Goal: Information Seeking & Learning: Find specific fact

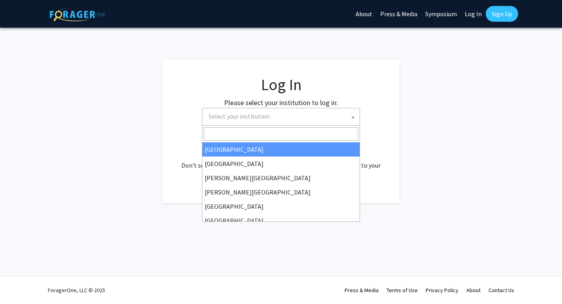
click at [227, 120] on span "Select your institution" at bounding box center [239, 116] width 61 height 8
select select "34"
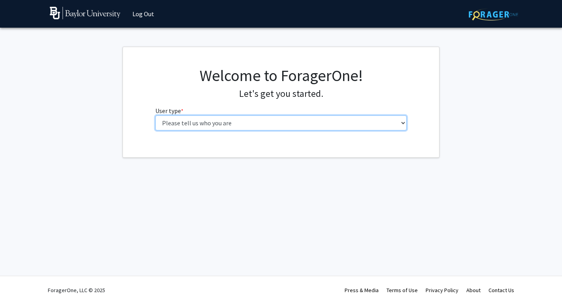
select select "1: undergrad"
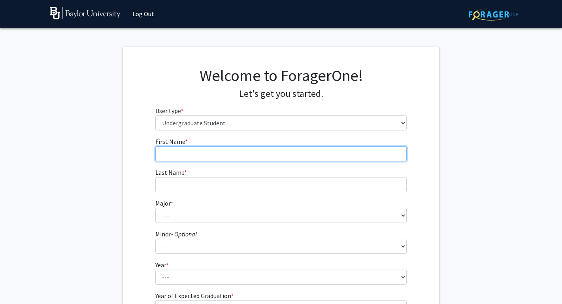
click at [336, 156] on input "First Name * required" at bounding box center [281, 153] width 252 height 15
type input "Amelie"
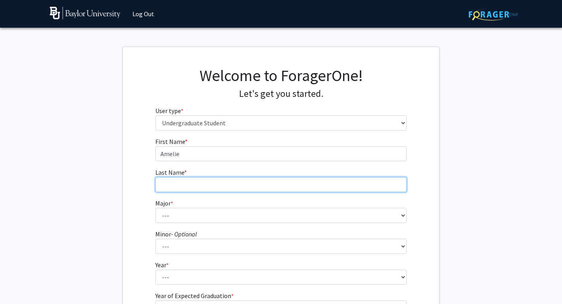
click at [318, 191] on input "Last Name * required" at bounding box center [281, 184] width 252 height 15
type input "[PERSON_NAME]"
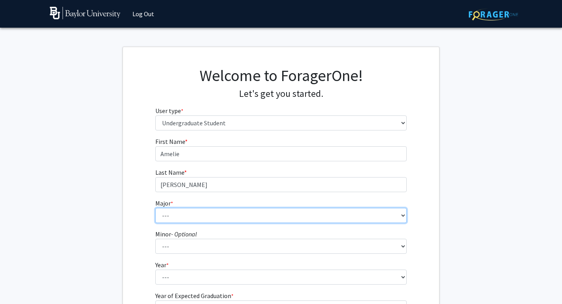
select select "81: 2746"
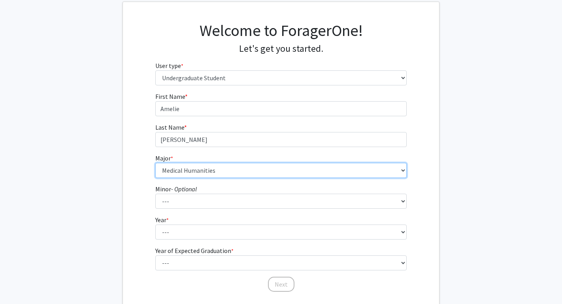
scroll to position [45, 0]
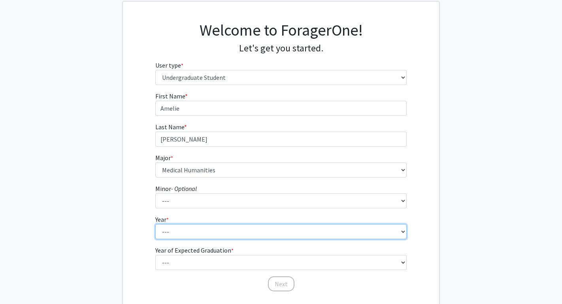
select select "2: sophomore"
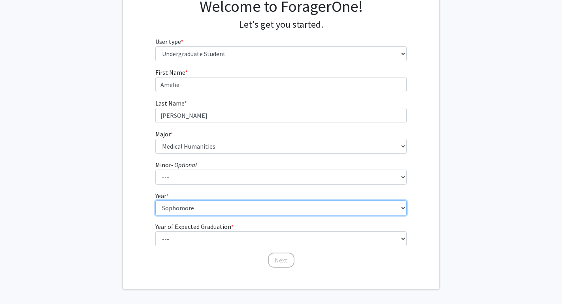
scroll to position [70, 0]
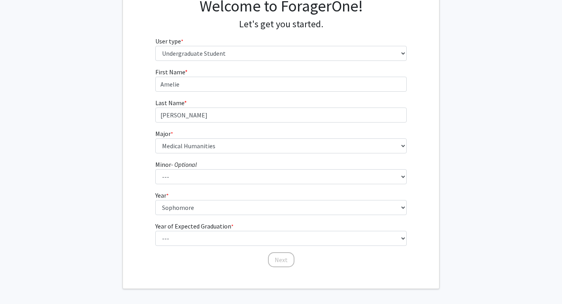
click at [193, 252] on div "Next" at bounding box center [281, 256] width 252 height 8
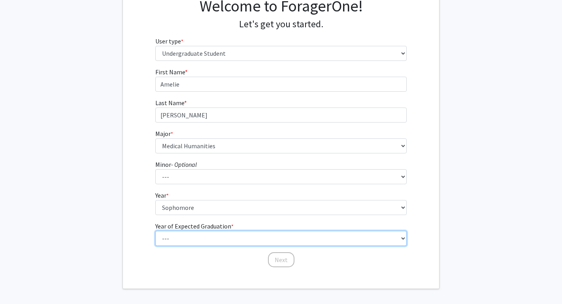
select select "4: 2028"
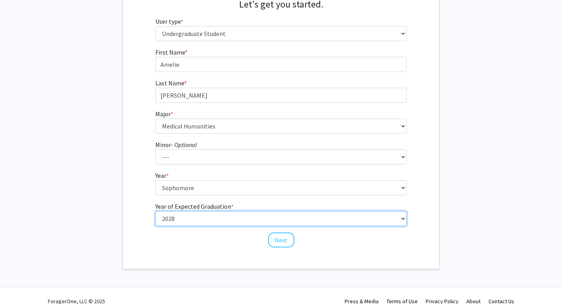
scroll to position [90, 0]
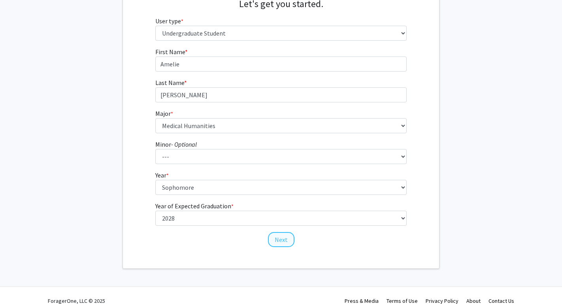
click at [286, 237] on button "Next" at bounding box center [281, 239] width 26 height 15
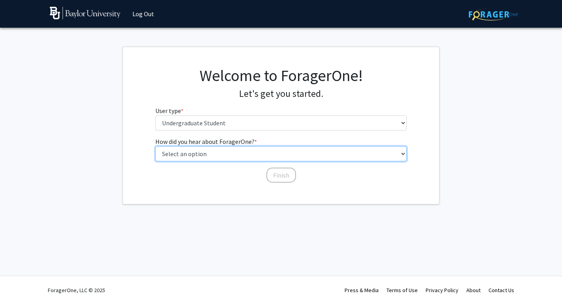
select select "1: peer_recommendation"
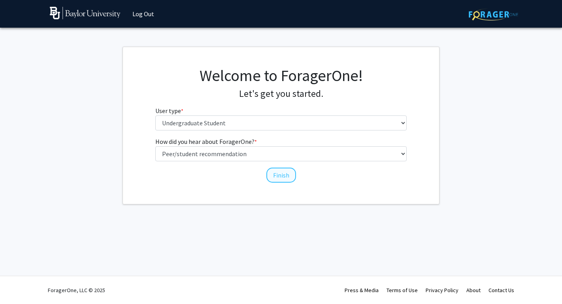
click at [274, 177] on button "Finish" at bounding box center [282, 175] width 30 height 15
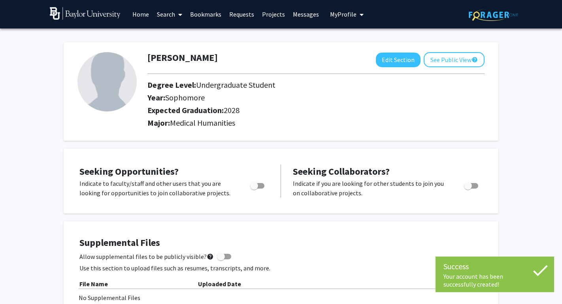
click at [276, 17] on link "Projects" at bounding box center [273, 14] width 31 height 28
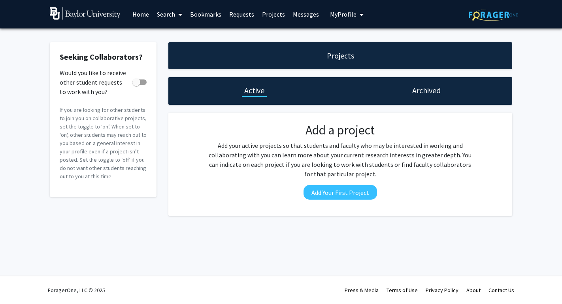
click at [162, 12] on link "Search" at bounding box center [169, 14] width 33 height 28
click at [161, 35] on span "Faculty/Staff" at bounding box center [182, 36] width 58 height 16
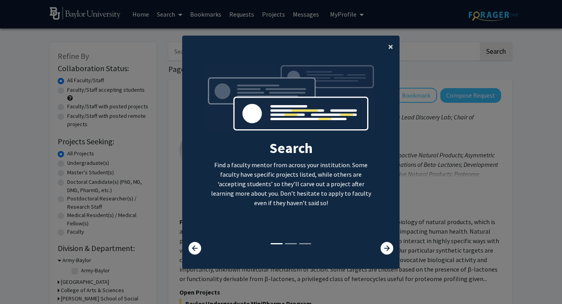
click at [385, 41] on button "×" at bounding box center [391, 47] width 18 height 22
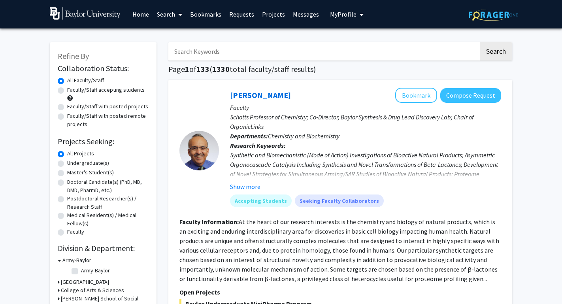
click at [67, 93] on label "Faculty/Staff accepting students" at bounding box center [106, 90] width 78 height 8
click at [67, 91] on input "Faculty/Staff accepting students" at bounding box center [69, 88] width 5 height 5
radio input "true"
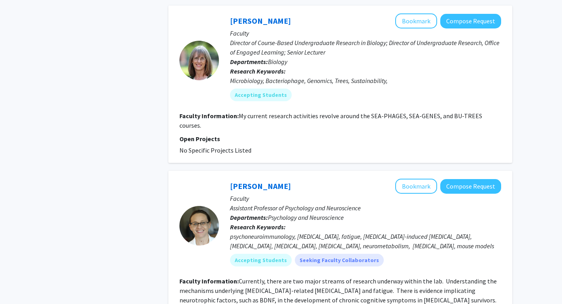
scroll to position [2108, 0]
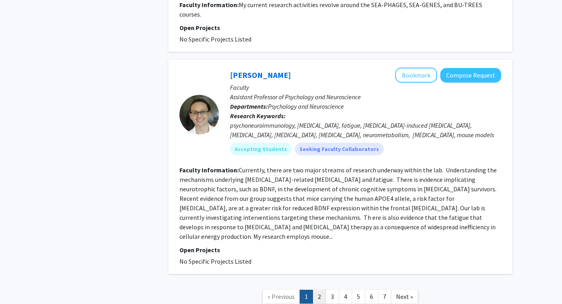
click at [318, 290] on link "2" at bounding box center [319, 297] width 13 height 14
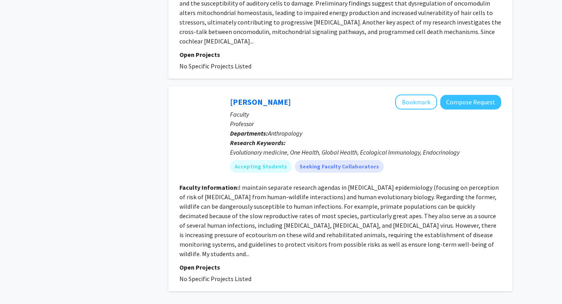
scroll to position [1832, 0]
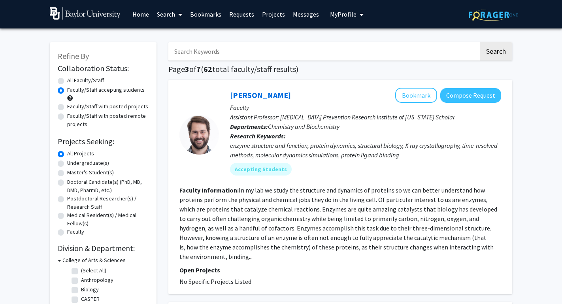
click at [98, 161] on label "Undergraduate(s)" at bounding box center [88, 163] width 42 height 8
click at [72, 161] on input "Undergraduate(s)" at bounding box center [69, 161] width 5 height 5
radio input "true"
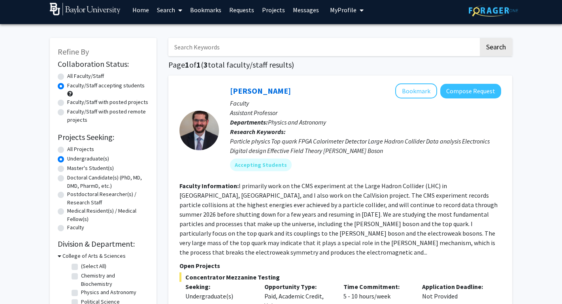
scroll to position [4, 0]
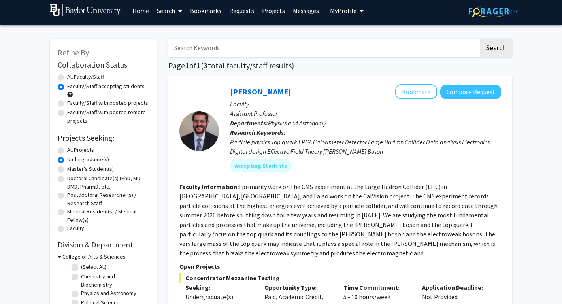
click at [83, 151] on label "All Projects" at bounding box center [80, 150] width 27 height 8
click at [72, 151] on input "All Projects" at bounding box center [69, 148] width 5 height 5
radio input "true"
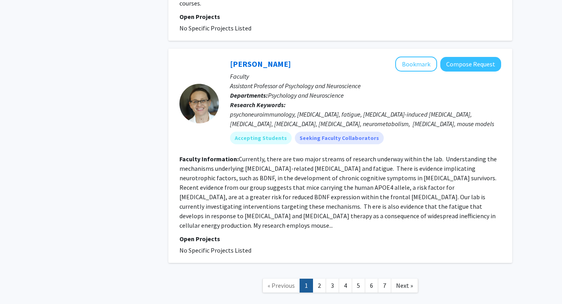
scroll to position [2118, 0]
click at [333, 279] on link "3" at bounding box center [332, 286] width 13 height 14
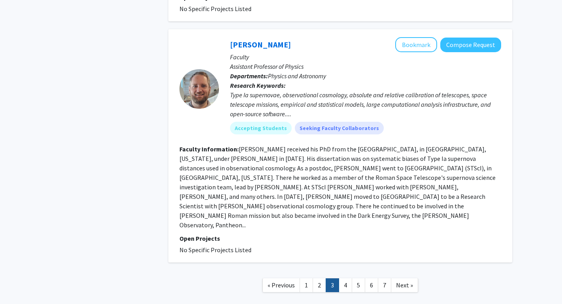
scroll to position [1984, 0]
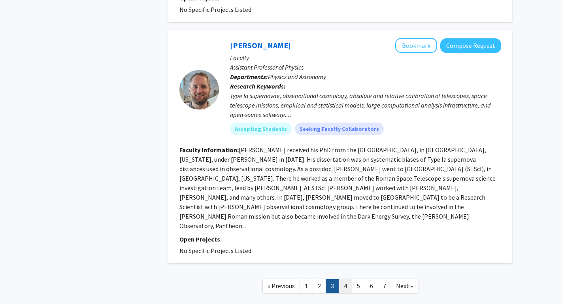
click at [347, 279] on link "4" at bounding box center [345, 286] width 13 height 14
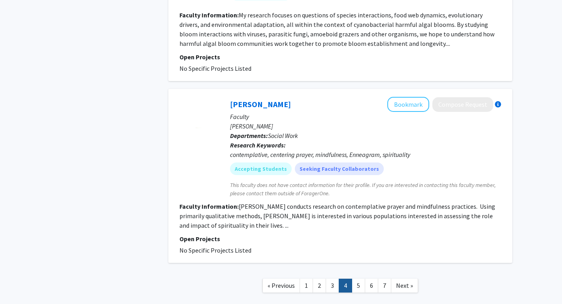
scroll to position [1947, 0]
click at [352, 279] on link "4" at bounding box center [345, 286] width 13 height 14
click at [358, 279] on link "5" at bounding box center [358, 286] width 13 height 14
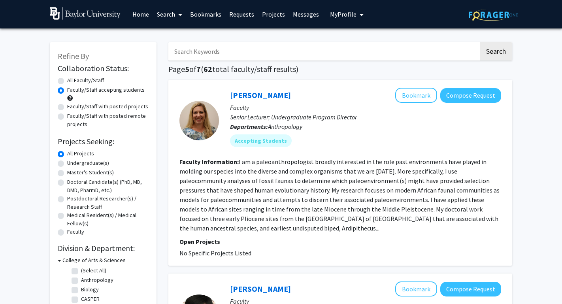
click at [273, 56] on input "Search Keywords" at bounding box center [323, 51] width 310 height 18
type input "[PERSON_NAME]"
click at [496, 53] on button "Search" at bounding box center [496, 51] width 32 height 18
radio input "true"
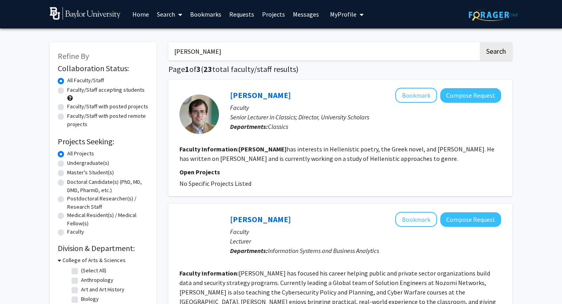
scroll to position [-2, 0]
